Goal: Unclear

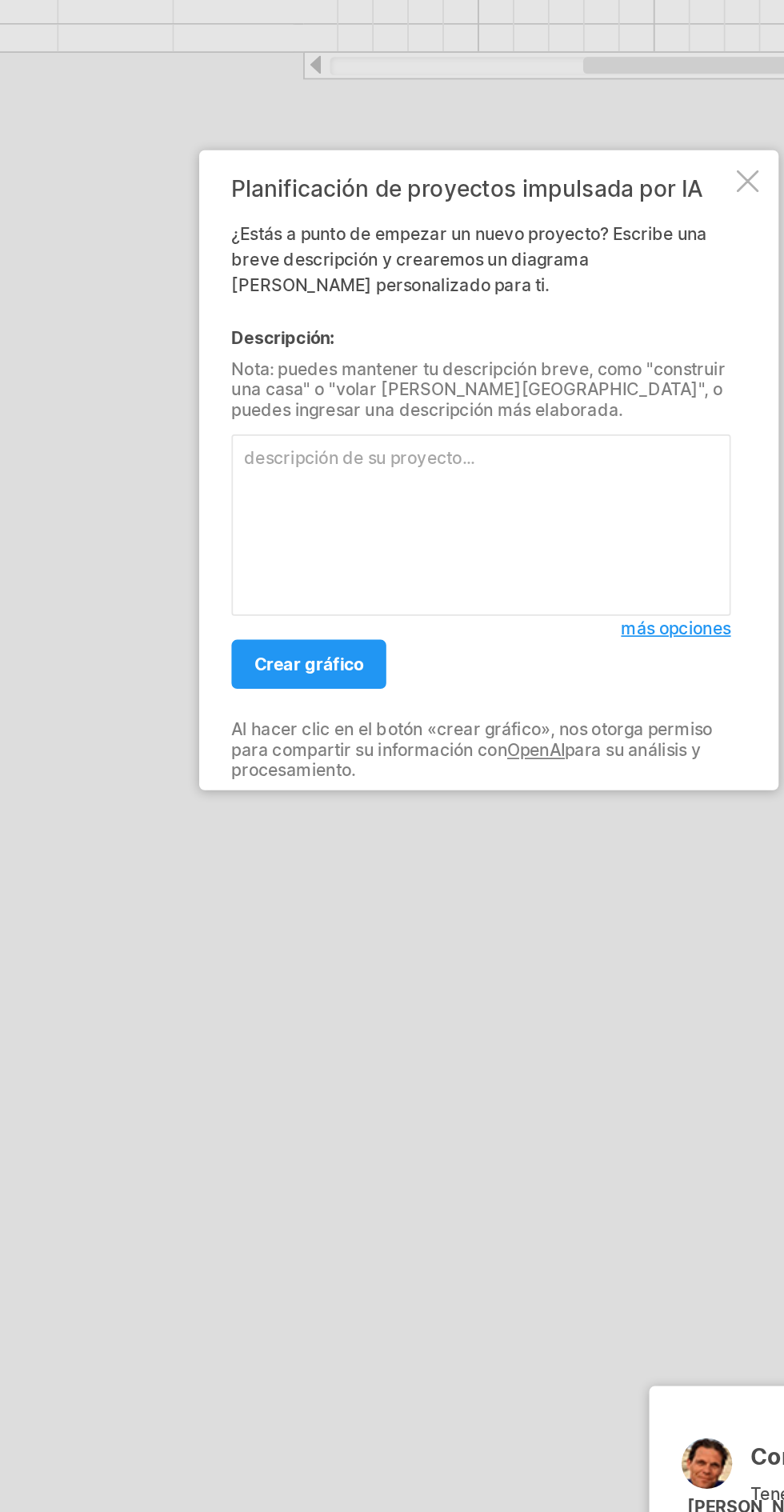
click at [539, 592] on div at bounding box center [539, 590] width 13 height 13
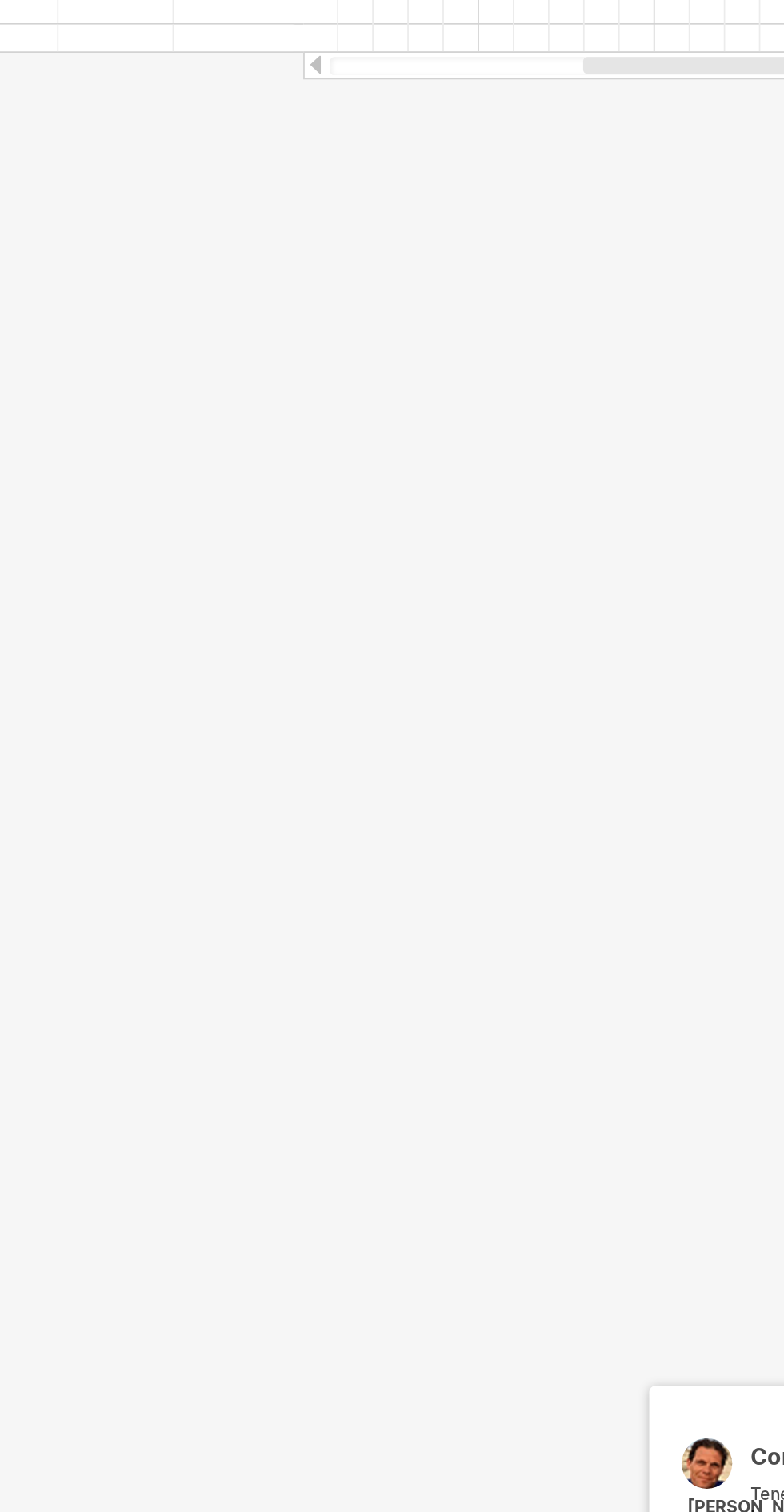
click at [544, 593] on div at bounding box center [392, 737] width 784 height 1340
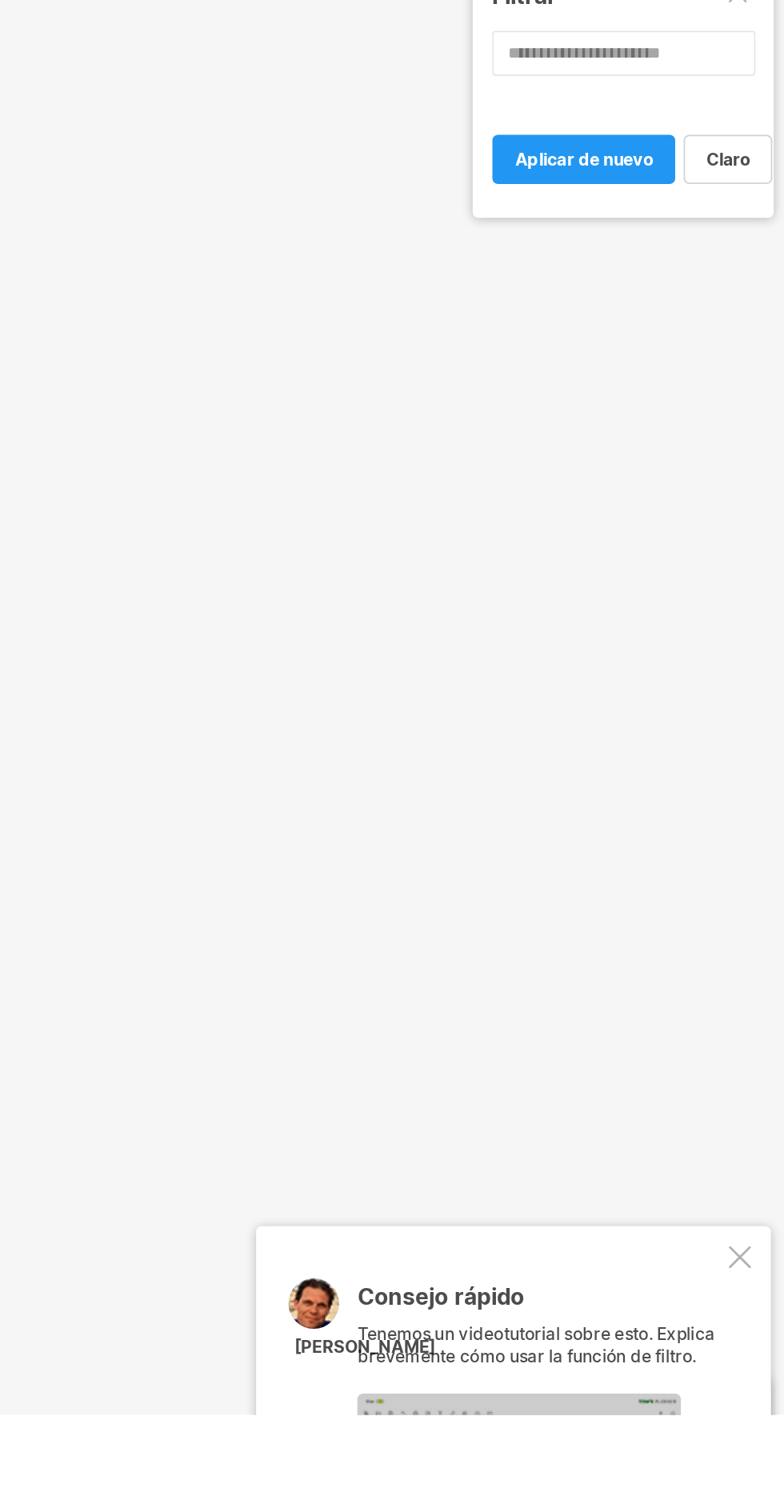
click at [755, 1422] on div at bounding box center [758, 1422] width 13 height 13
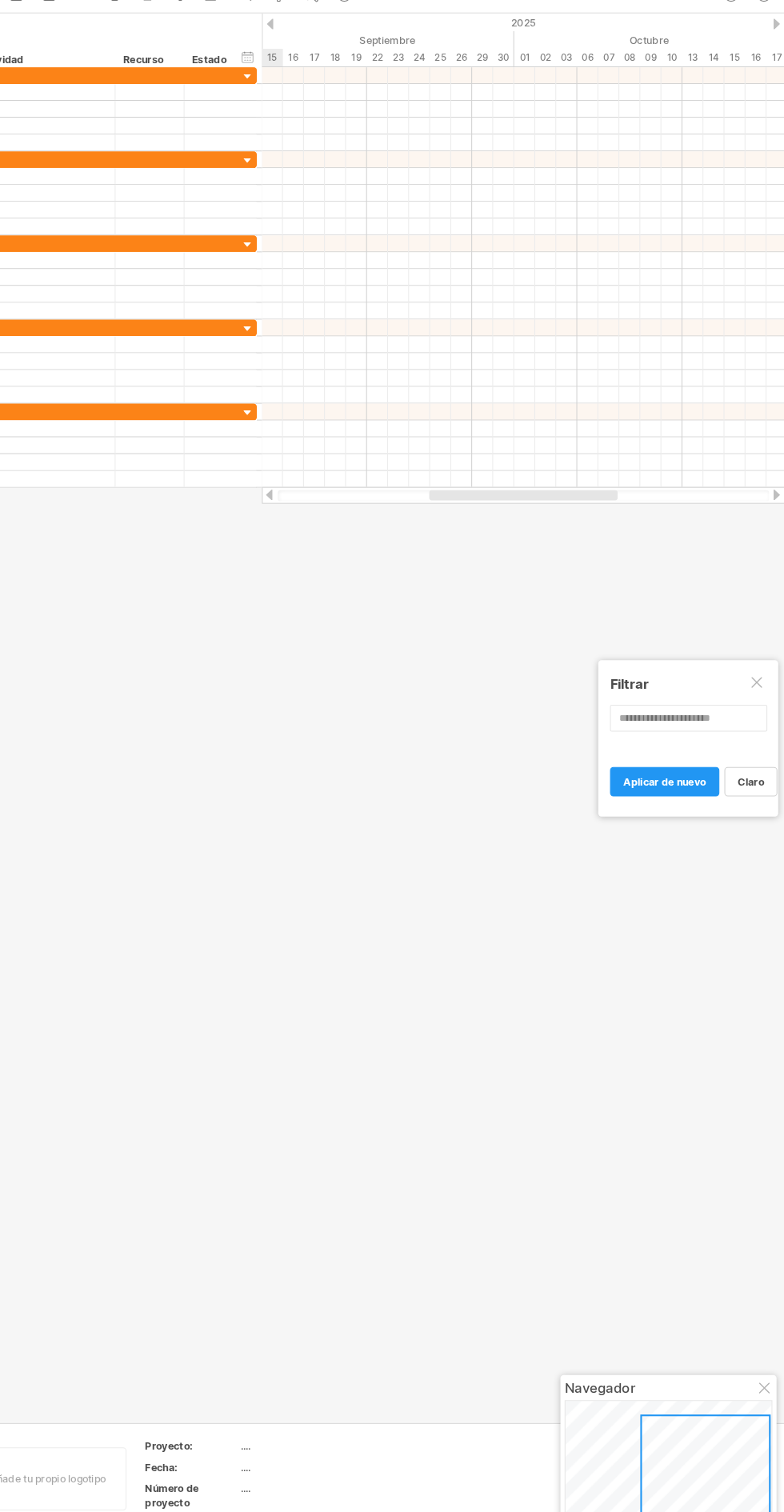
scroll to position [54, 0]
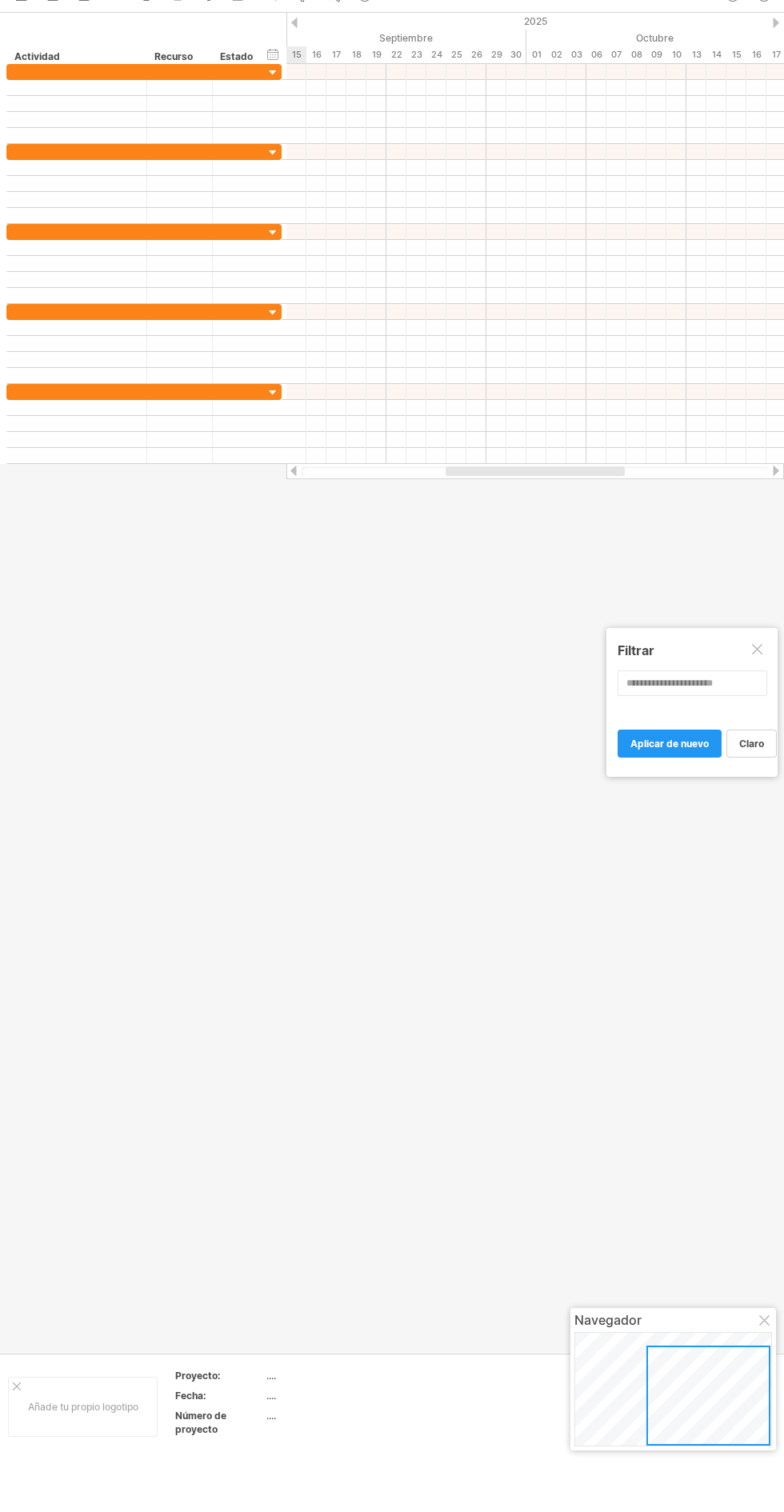
click at [766, 657] on div "Filtrar" at bounding box center [692, 649] width 149 height 29
click at [766, 648] on div "Filtrar" at bounding box center [692, 649] width 149 height 29
click at [757, 649] on div at bounding box center [758, 650] width 13 height 13
click at [770, 639] on div at bounding box center [392, 683] width 784 height 1340
